Goal: Navigation & Orientation: Go to known website

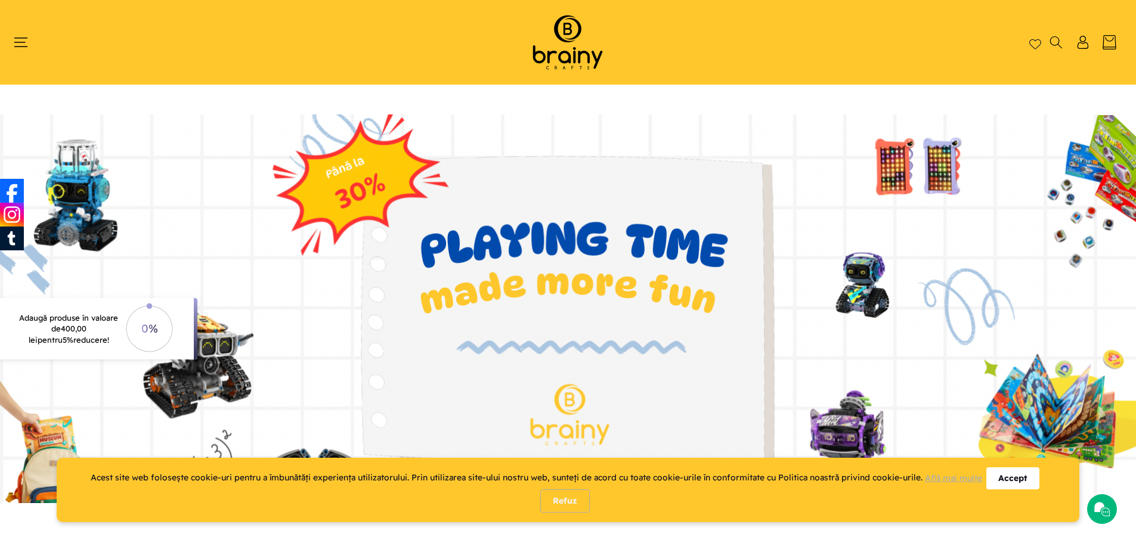
click at [566, 500] on div "Refuz" at bounding box center [565, 501] width 50 height 23
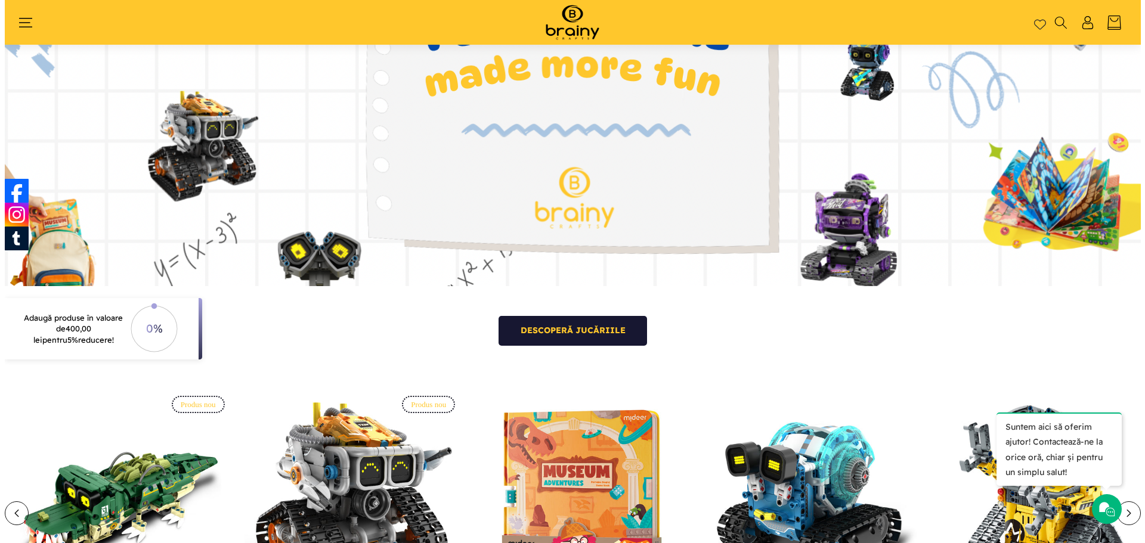
scroll to position [20, 0]
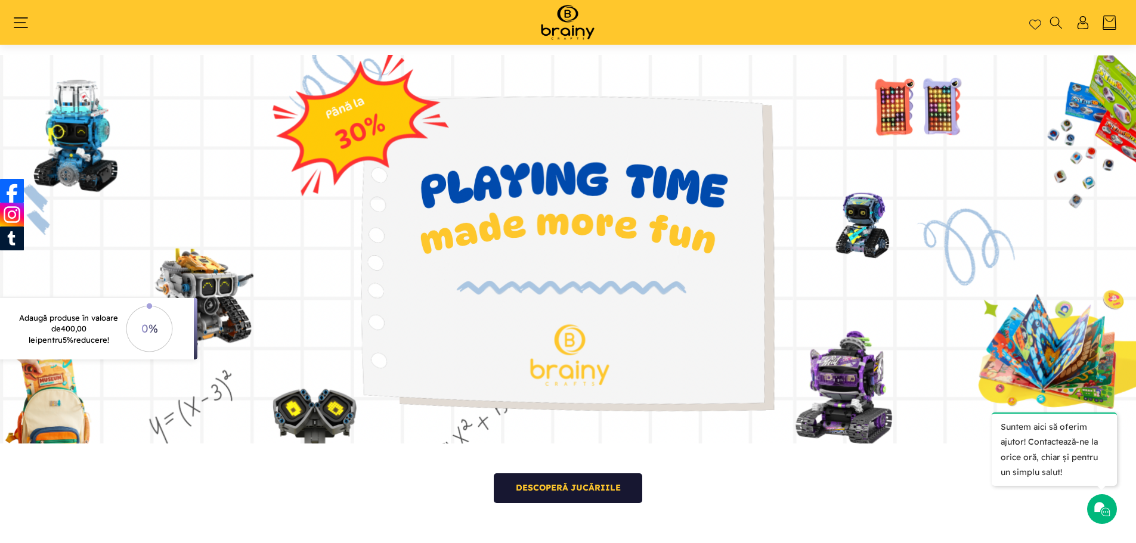
click at [20, 23] on icon "Meniu" at bounding box center [21, 23] width 14 height 14
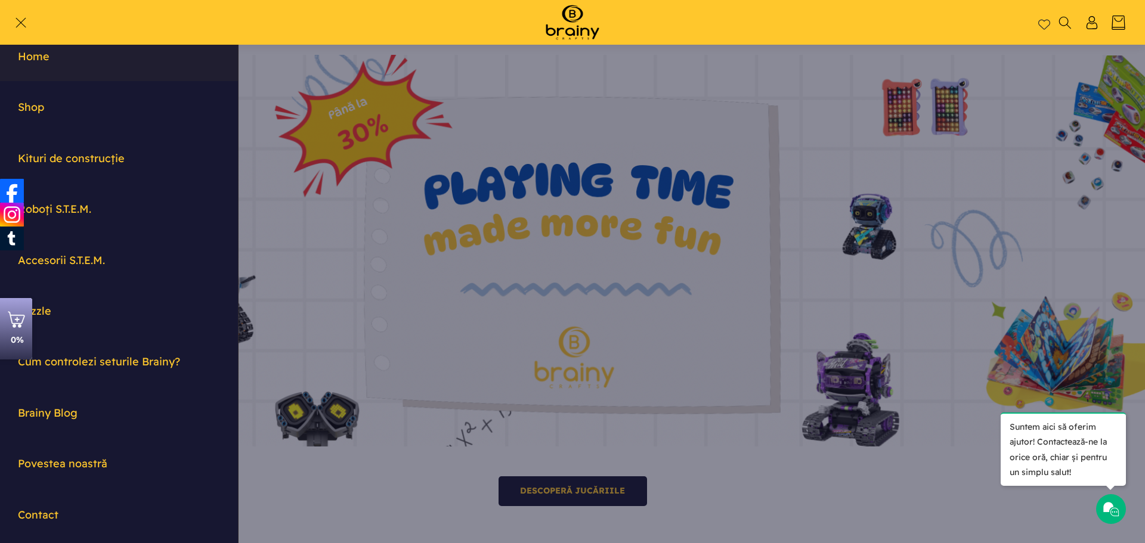
scroll to position [0, 0]
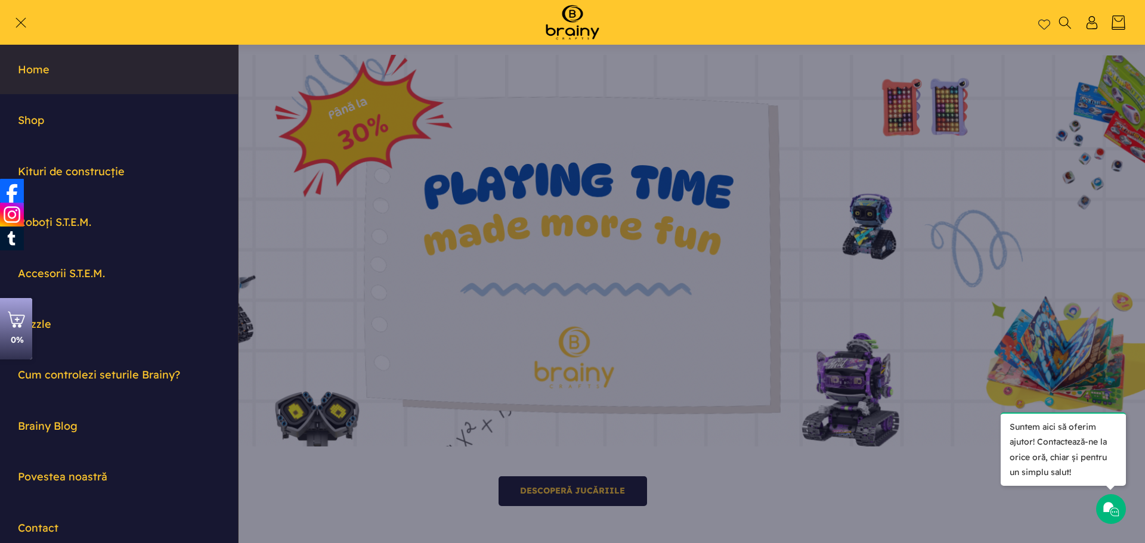
click at [30, 73] on link "Home" at bounding box center [119, 70] width 238 height 50
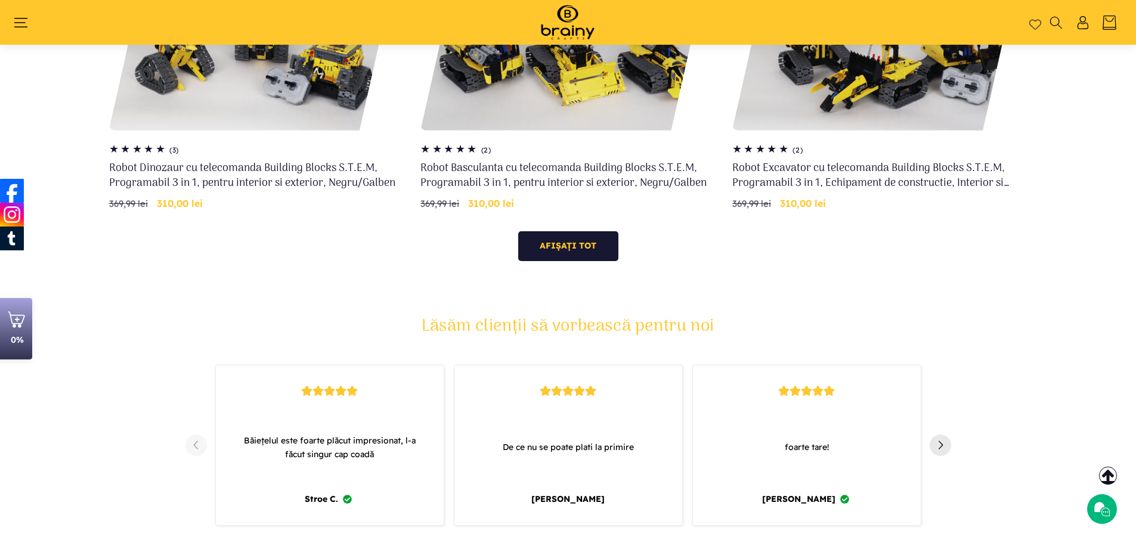
scroll to position [1034, 0]
